Goal: Check status: Check status

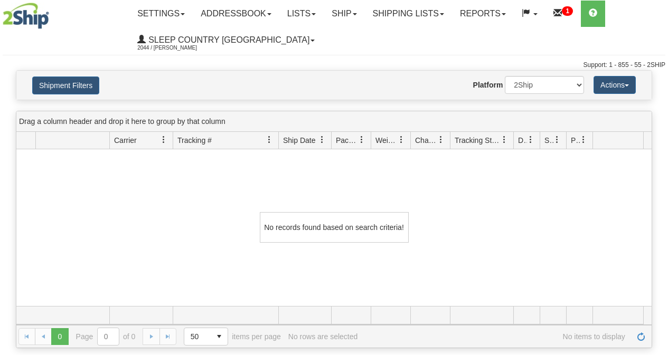
click at [423, 10] on link "Shipping lists" at bounding box center [408, 14] width 87 height 26
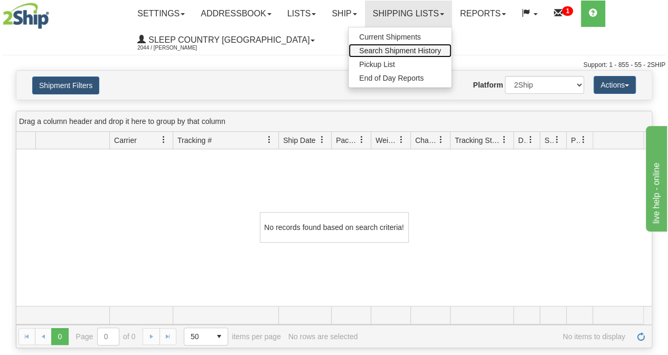
click at [415, 50] on span "Search Shipment History" at bounding box center [400, 50] width 82 height 8
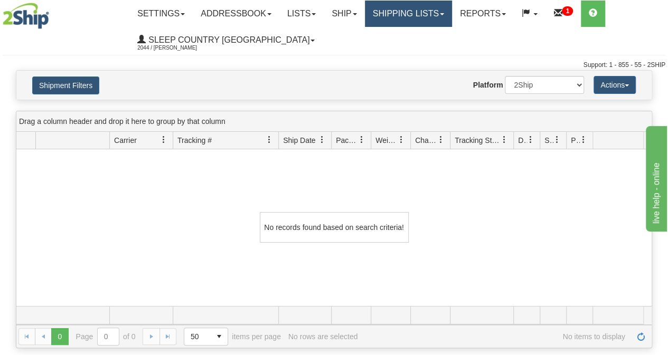
click at [424, 18] on link "Shipping lists" at bounding box center [408, 14] width 87 height 26
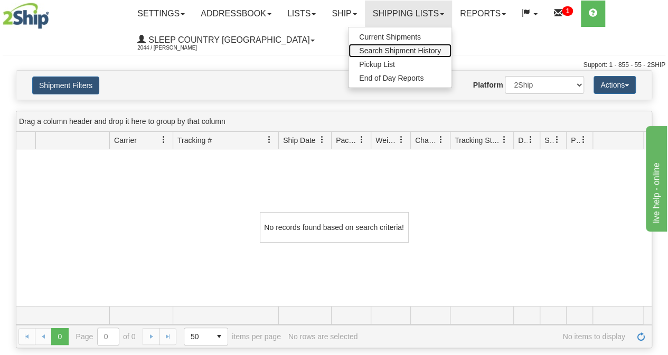
click at [401, 50] on span "Search Shipment History" at bounding box center [400, 50] width 82 height 8
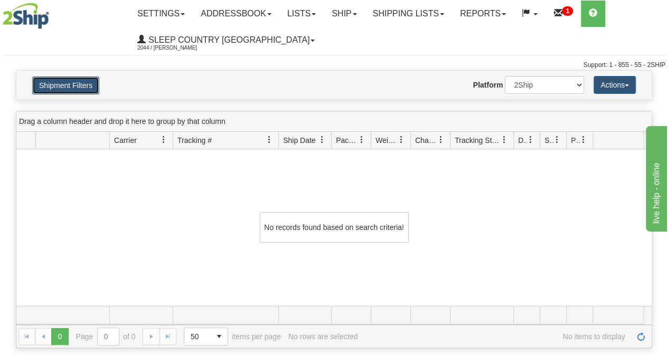
click at [71, 83] on button "Shipment Filters" at bounding box center [65, 86] width 67 height 18
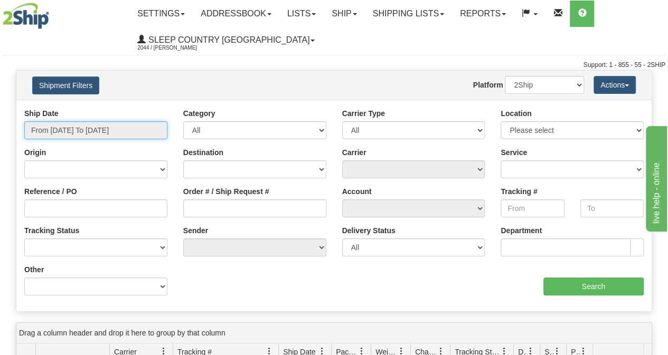
click at [70, 129] on input "From [DATE] To [DATE]" at bounding box center [95, 130] width 143 height 18
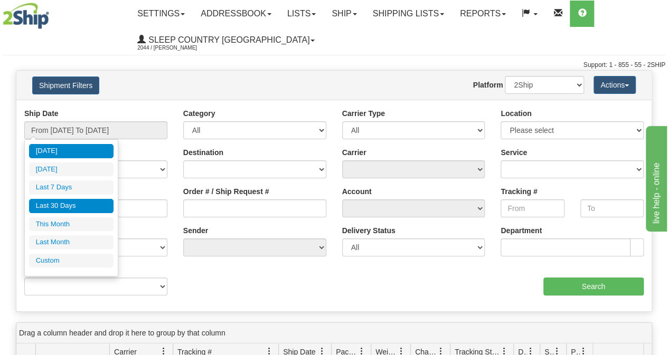
click at [63, 204] on li "Last 30 Days" at bounding box center [71, 206] width 84 height 14
type input "From [DATE] To [DATE]"
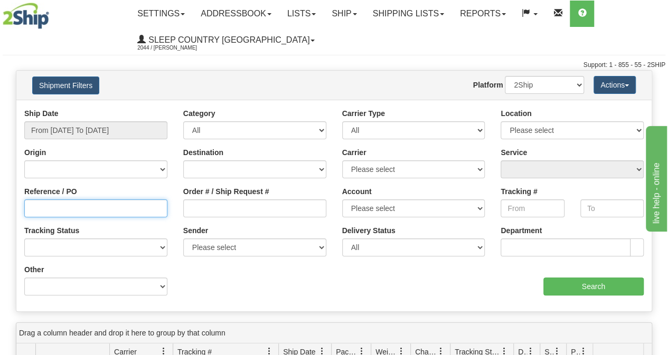
click at [53, 206] on input "Reference / PO" at bounding box center [95, 209] width 143 height 18
paste input "9000I088604"
type input "9000I088604"
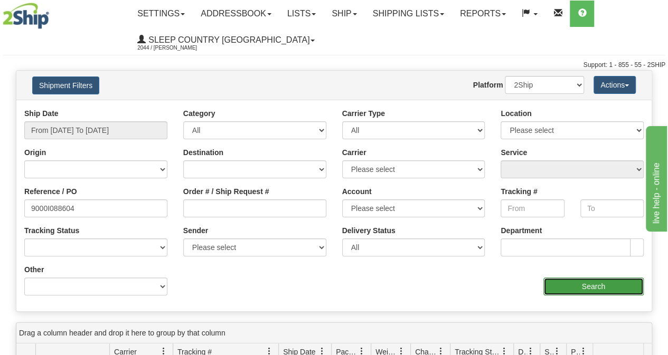
click at [592, 284] on input "Search" at bounding box center [593, 287] width 101 height 18
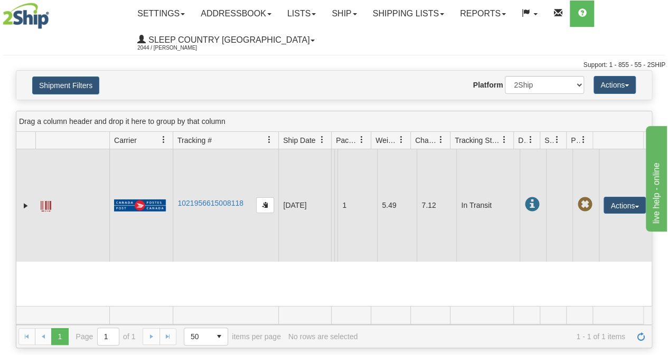
click at [49, 203] on span at bounding box center [46, 206] width 11 height 11
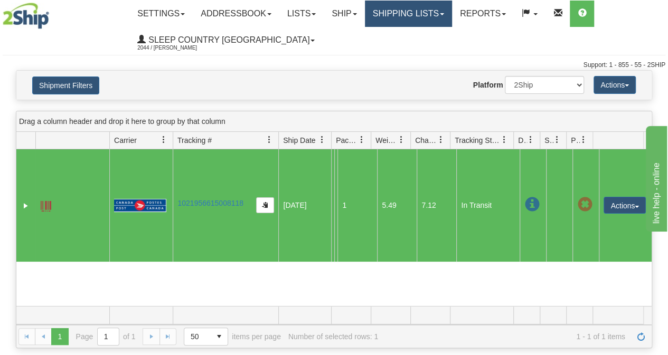
click at [440, 16] on link "Shipping lists" at bounding box center [408, 14] width 87 height 26
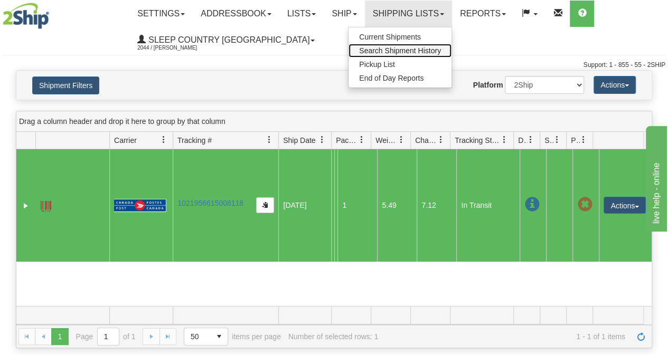
click at [417, 52] on span "Search Shipment History" at bounding box center [400, 50] width 82 height 8
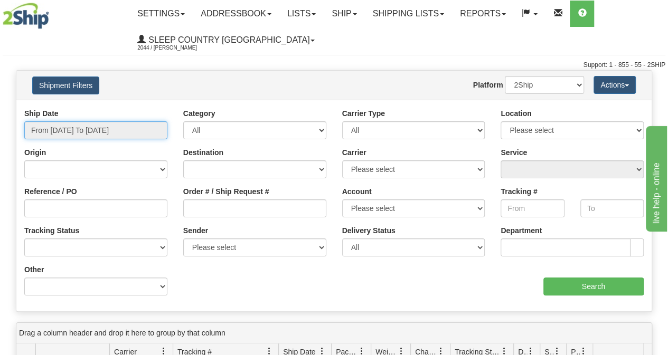
click at [68, 133] on input "From [DATE] To [DATE]" at bounding box center [95, 130] width 143 height 18
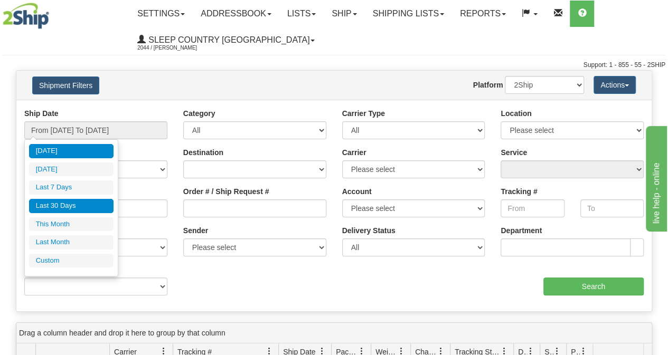
click at [56, 203] on li "Last 30 Days" at bounding box center [71, 206] width 84 height 14
type input "From [DATE] To [DATE]"
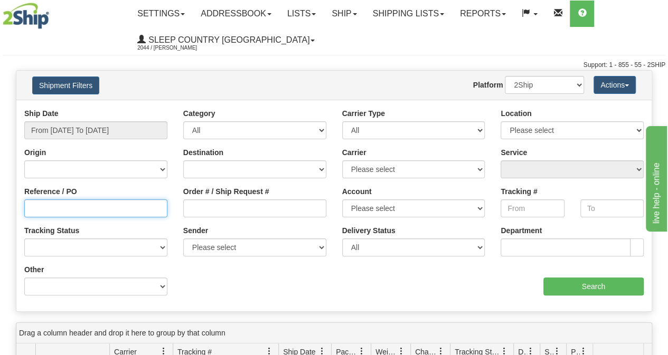
click at [59, 209] on input "Reference / PO" at bounding box center [95, 209] width 143 height 18
paste input "9000I084161"
type input "9000I084161"
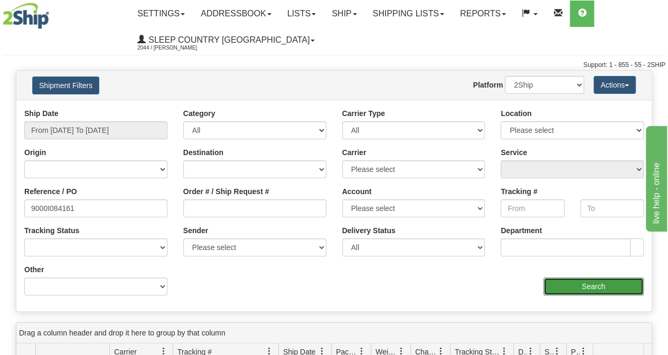
click at [579, 286] on input "Search" at bounding box center [593, 287] width 101 height 18
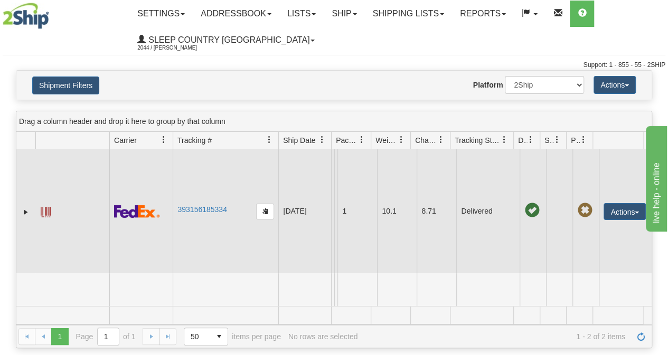
click at [45, 209] on span at bounding box center [46, 212] width 11 height 11
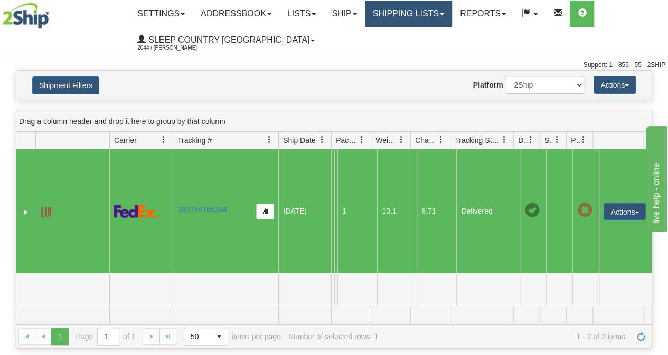
click at [433, 10] on link "Shipping lists" at bounding box center [408, 14] width 87 height 26
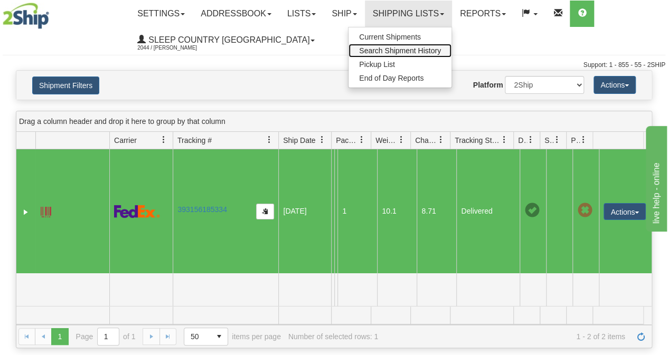
click at [412, 52] on span "Search Shipment History" at bounding box center [400, 50] width 82 height 8
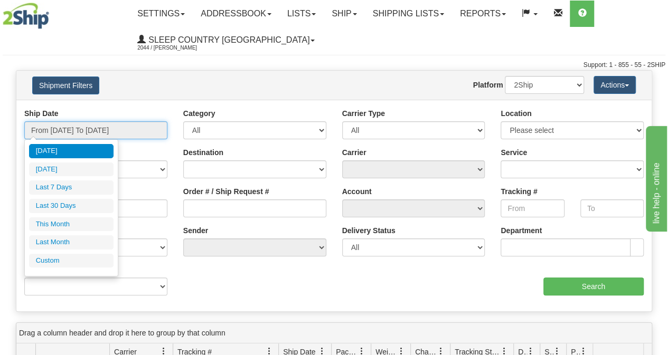
click at [126, 133] on input "From [DATE] To [DATE]" at bounding box center [95, 130] width 143 height 18
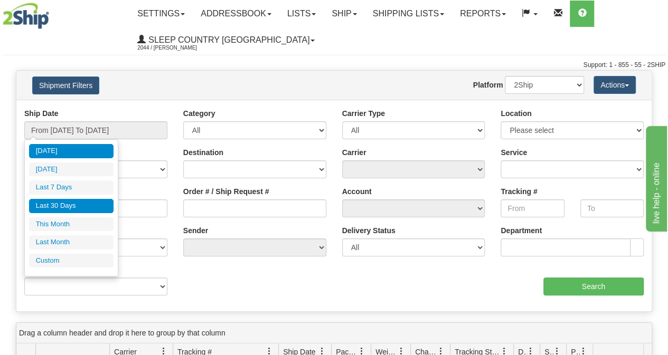
click at [79, 205] on li "Last 30 Days" at bounding box center [71, 206] width 84 height 14
type input "From [DATE] To [DATE]"
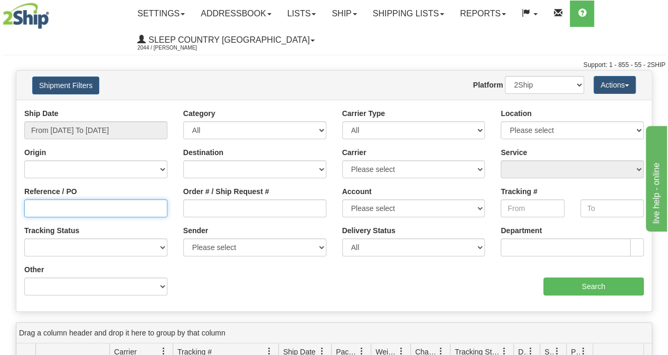
click at [65, 213] on input "Reference / PO" at bounding box center [95, 209] width 143 height 18
paste input "9000I064731"
type input "9000I064731"
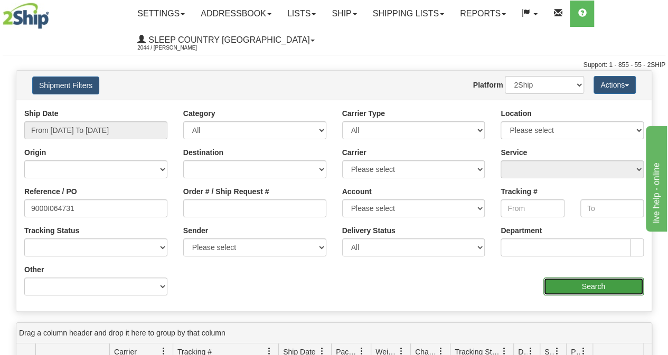
click at [601, 287] on input "Search" at bounding box center [593, 287] width 101 height 18
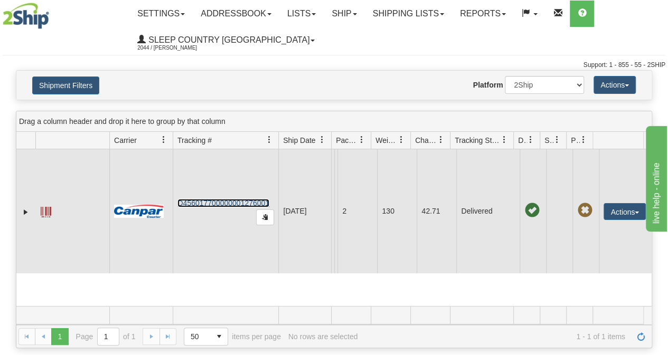
click at [240, 199] on link "D456017700000001276001" at bounding box center [223, 203] width 92 height 8
